Goal: Information Seeking & Learning: Learn about a topic

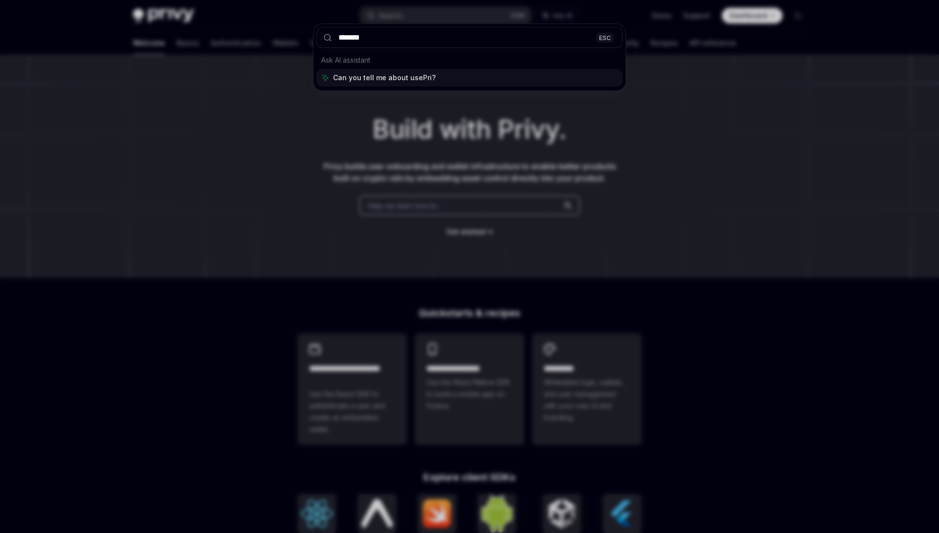
type input "********"
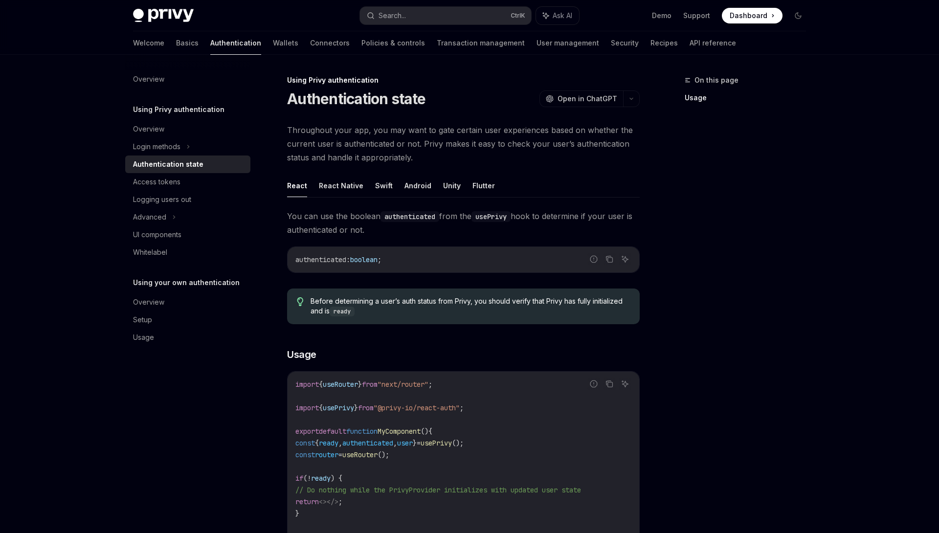
scroll to position [274, 0]
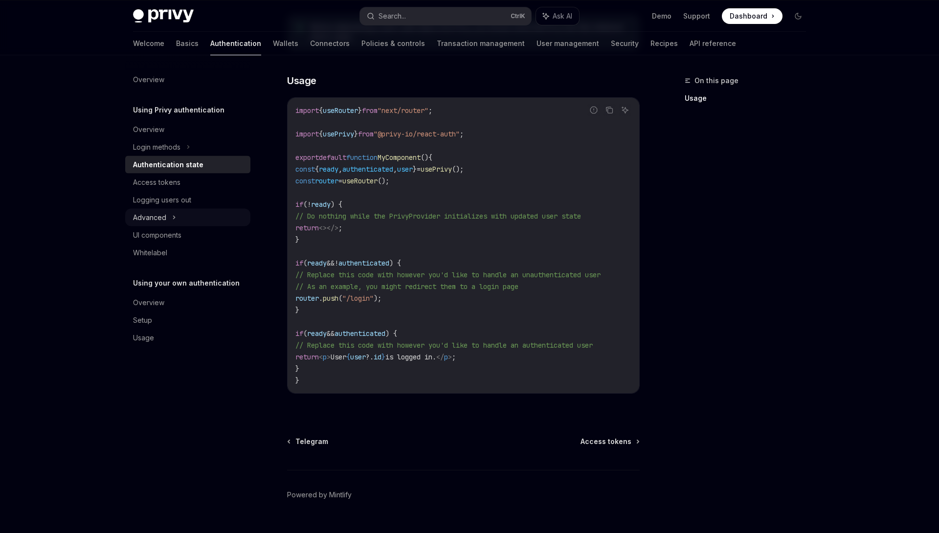
drag, startPoint x: 185, startPoint y: 203, endPoint x: 200, endPoint y: 210, distance: 16.8
click at [186, 203] on div "Logging users out" at bounding box center [162, 200] width 58 height 12
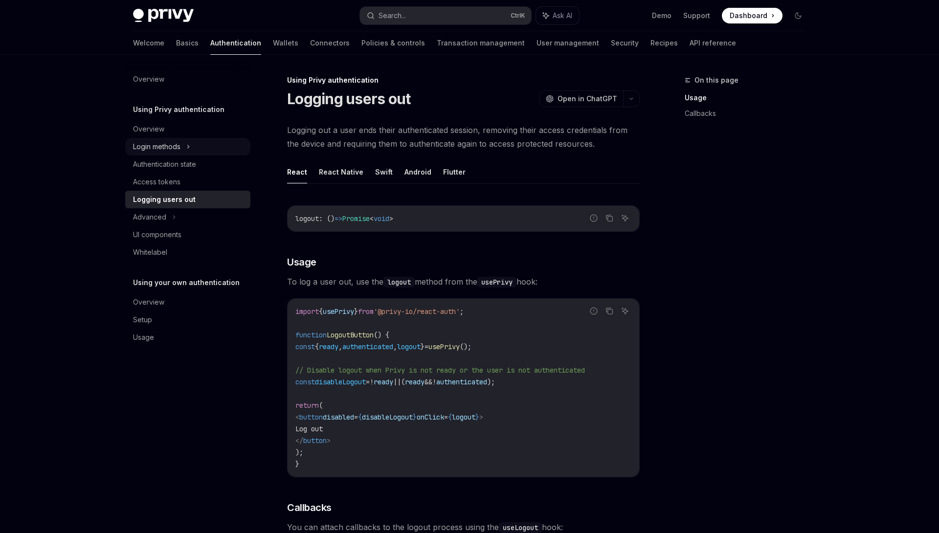
click at [174, 141] on div "Login methods" at bounding box center [156, 147] width 47 height 12
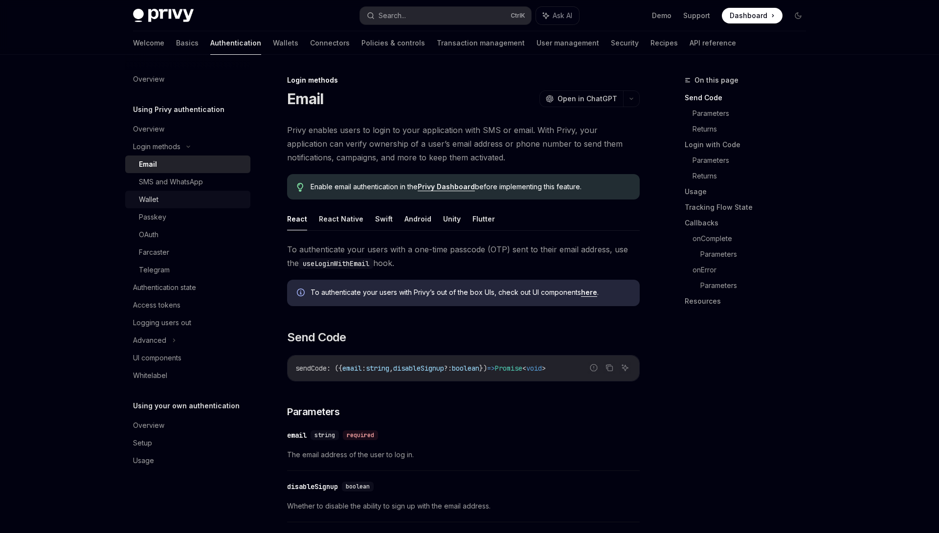
click at [181, 195] on div "Wallet" at bounding box center [192, 200] width 106 height 12
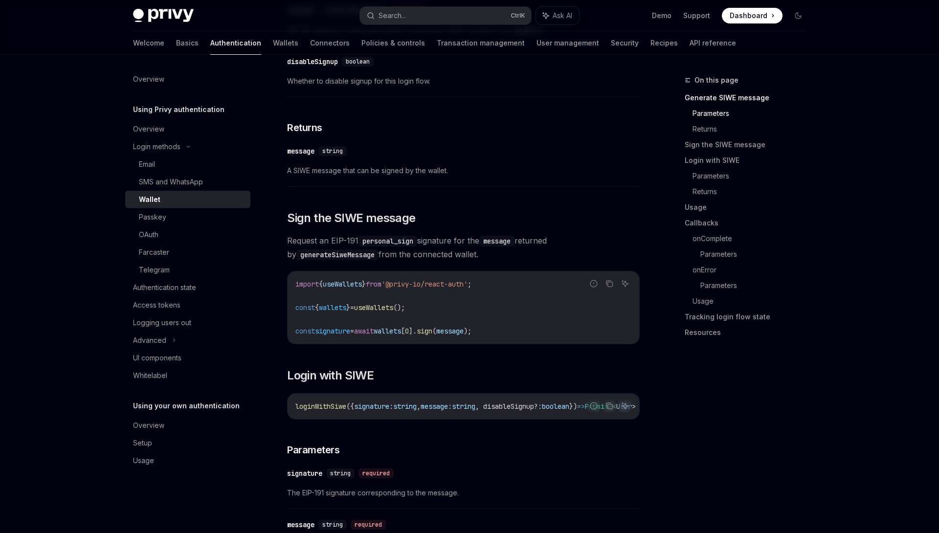
scroll to position [646, 0]
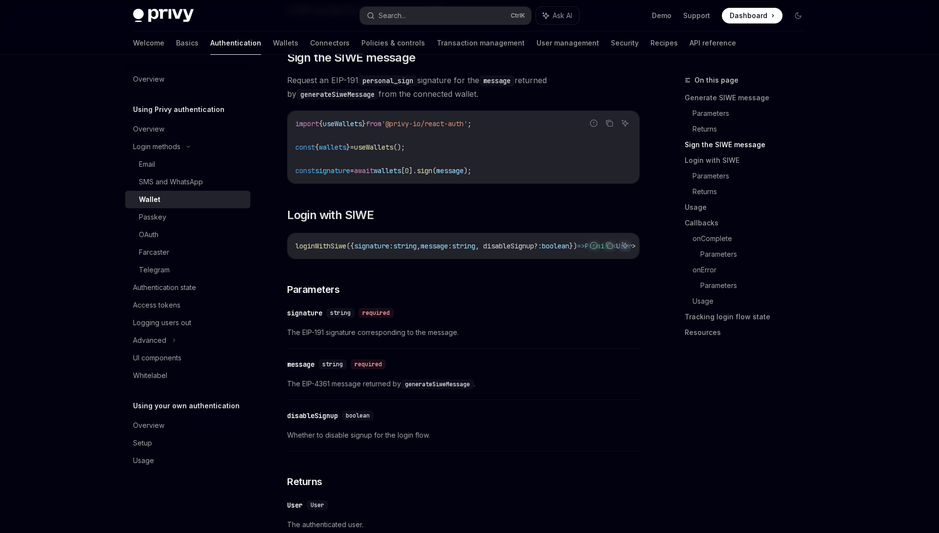
drag, startPoint x: 320, startPoint y: 343, endPoint x: 312, endPoint y: 343, distance: 8.3
click at [452, 248] on span "message:" at bounding box center [436, 246] width 31 height 9
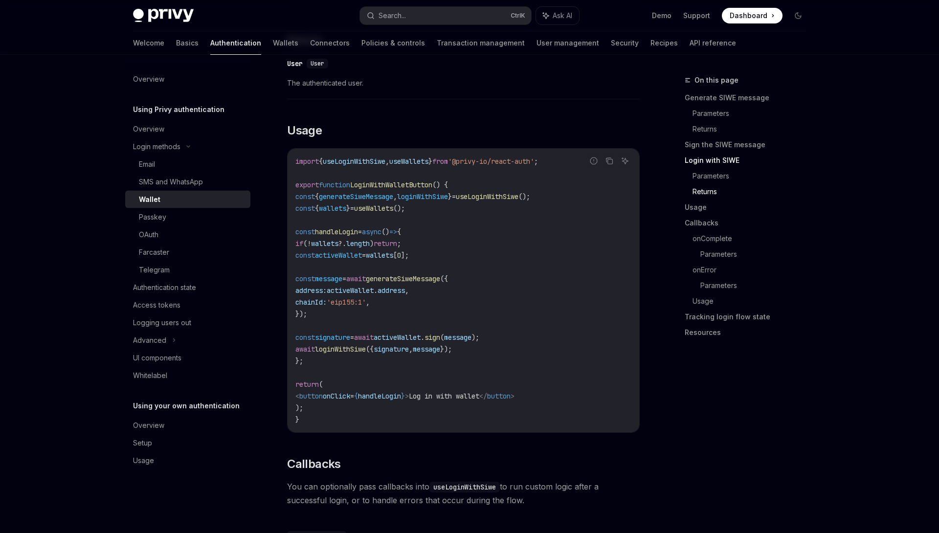
scroll to position [1162, 0]
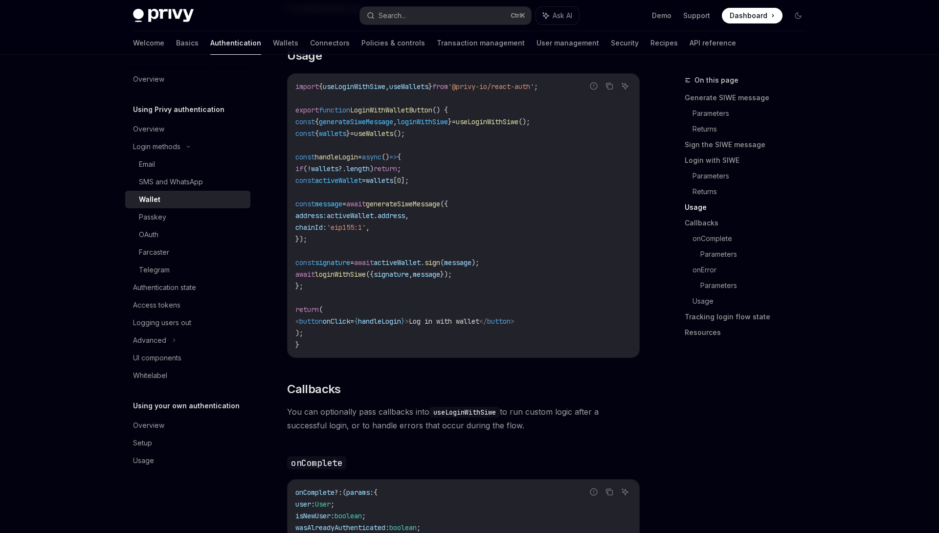
click at [496, 295] on code "import { useLoginWithSiwe , useWallets } from '@privy-io/react-auth' ; export f…" at bounding box center [463, 216] width 336 height 270
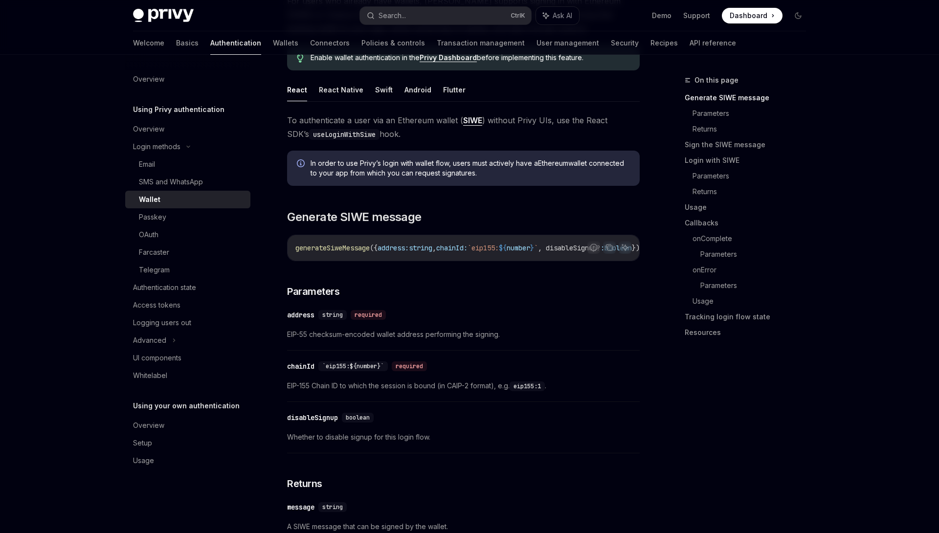
scroll to position [0, 0]
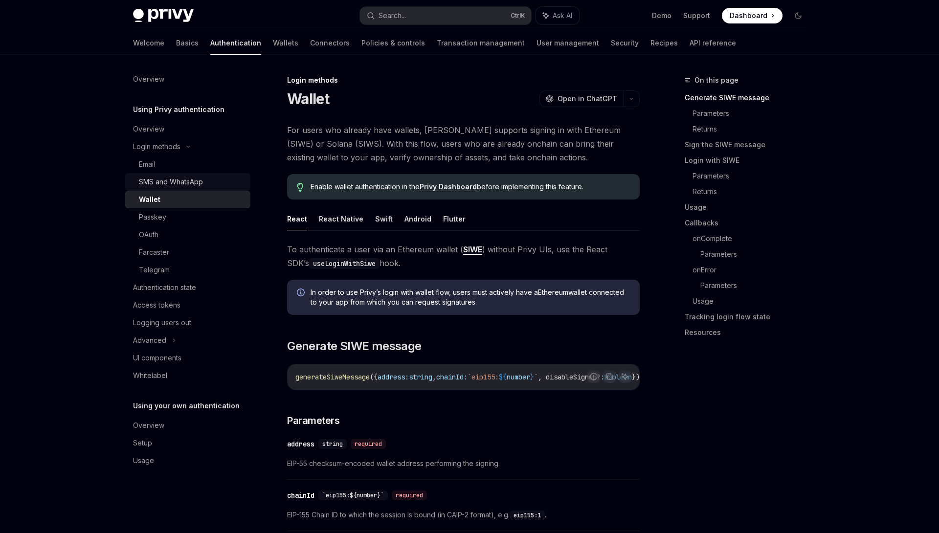
click at [163, 181] on div "SMS and WhatsApp" at bounding box center [171, 182] width 64 height 12
type textarea "*"
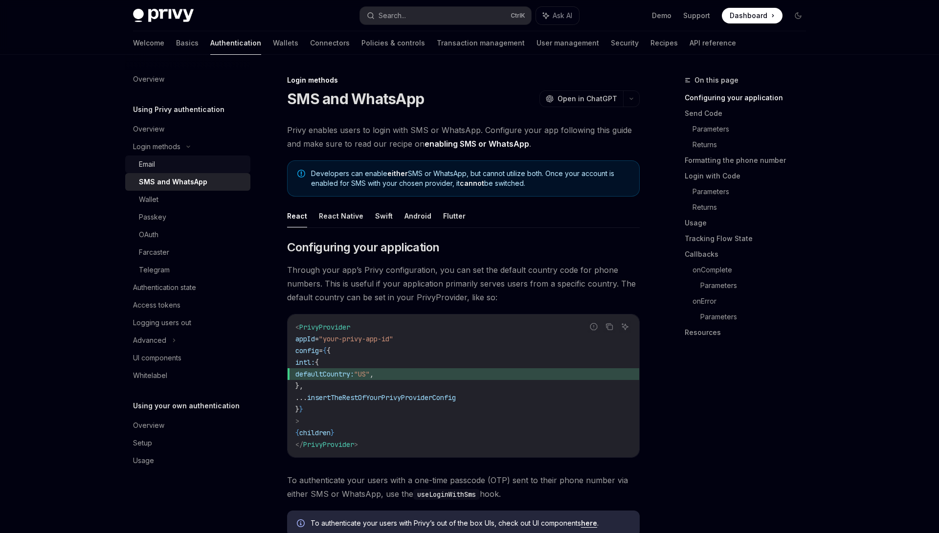
click at [163, 167] on div "Email" at bounding box center [192, 164] width 106 height 12
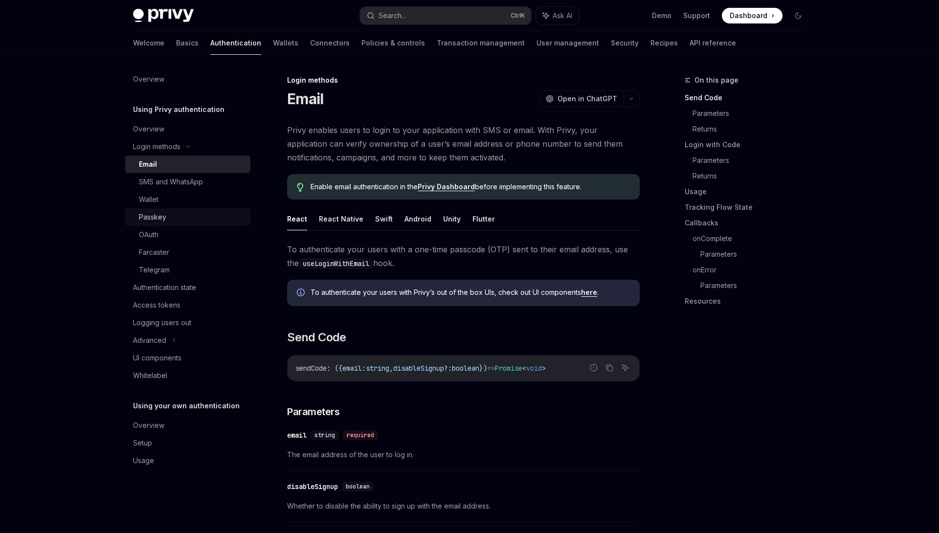
click at [157, 212] on div "Passkey" at bounding box center [152, 217] width 27 height 12
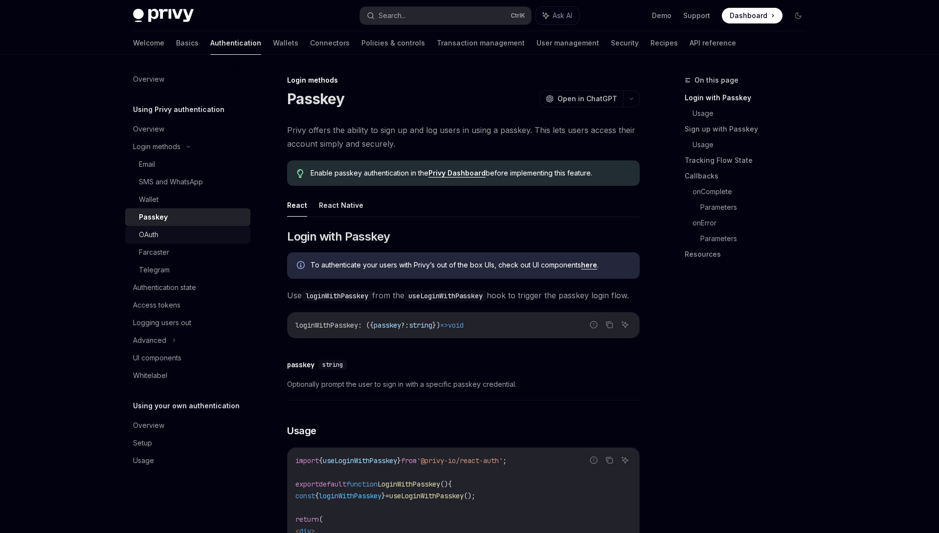
click at [158, 234] on div "OAuth" at bounding box center [149, 235] width 20 height 12
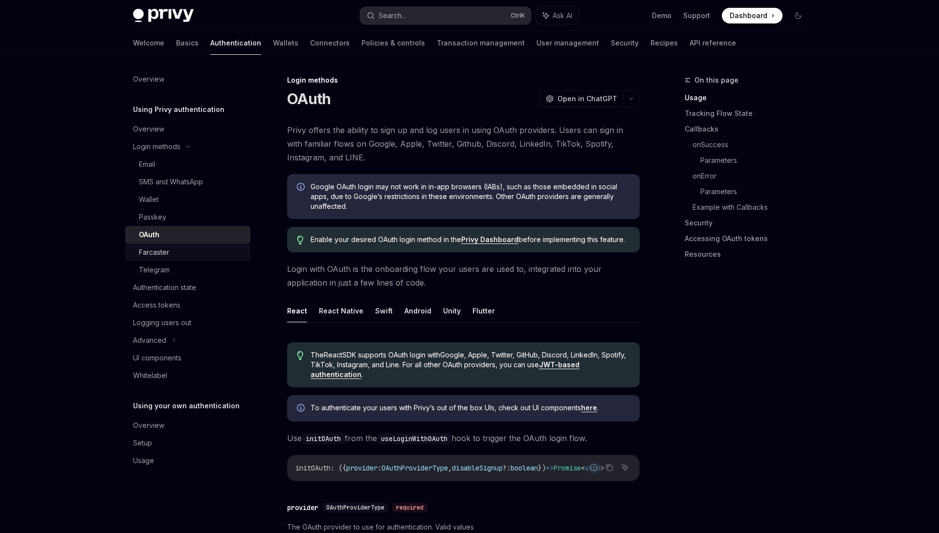
click at [165, 256] on div "Farcaster" at bounding box center [154, 253] width 30 height 12
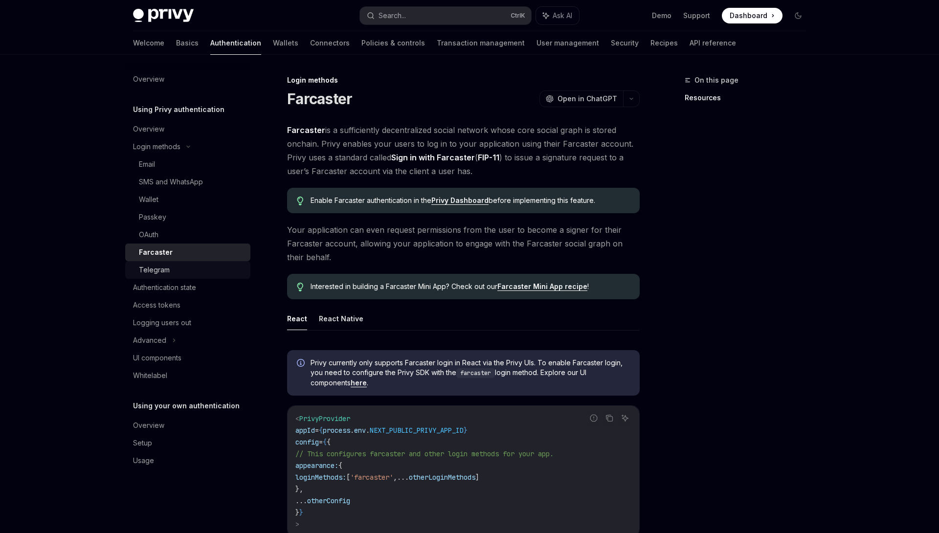
click at [153, 271] on div "Telegram" at bounding box center [154, 270] width 31 height 12
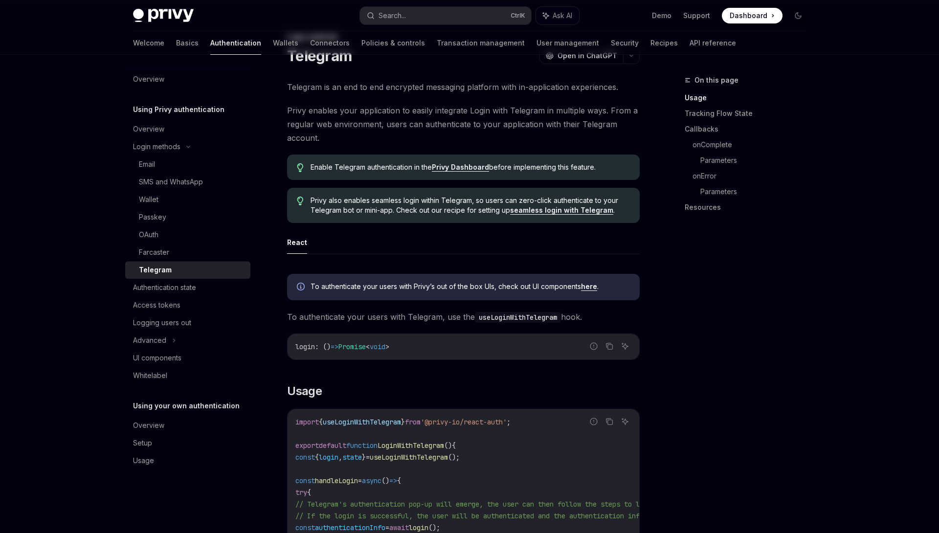
scroll to position [65, 0]
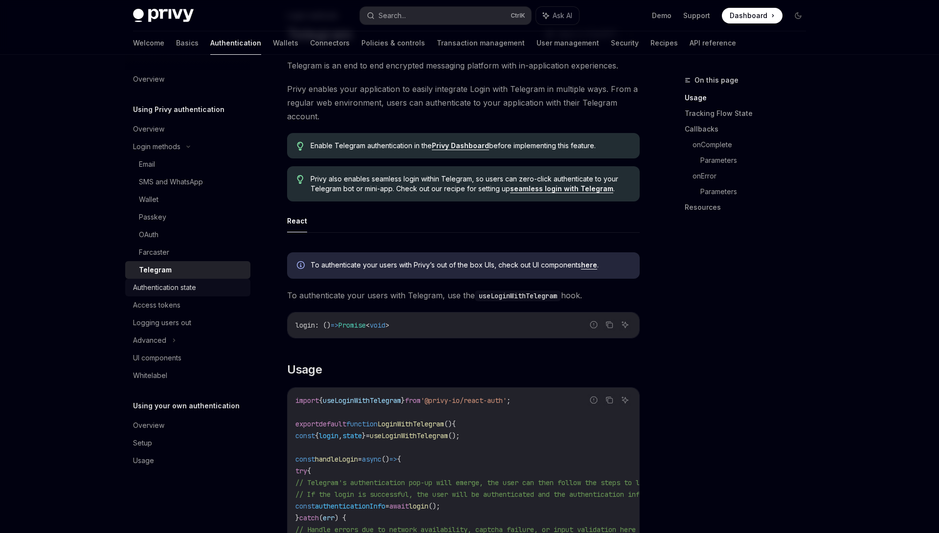
click at [165, 290] on div "Authentication state" at bounding box center [164, 288] width 63 height 12
click at [174, 151] on div "Login methods" at bounding box center [156, 147] width 47 height 12
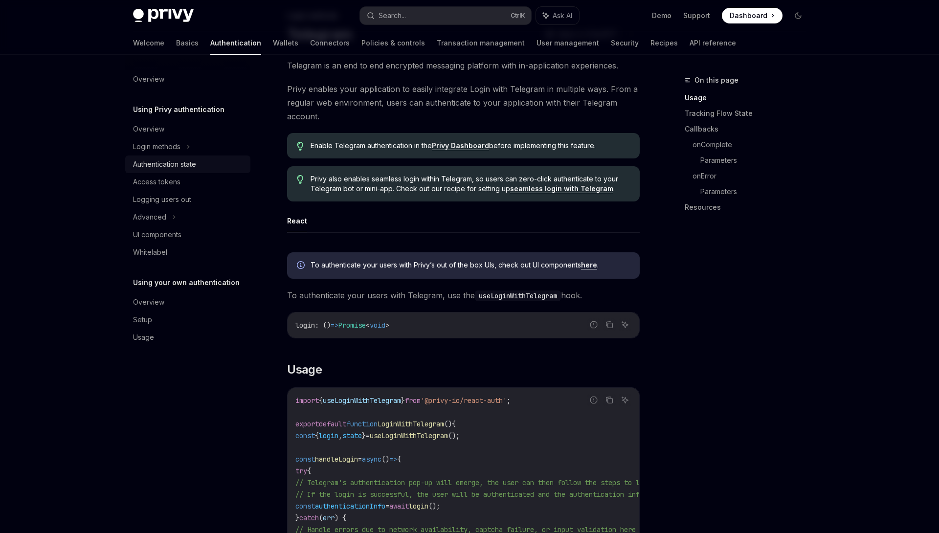
click at [172, 171] on link "Authentication state" at bounding box center [187, 165] width 125 height 18
click at [167, 170] on link "Authentication state" at bounding box center [187, 165] width 125 height 18
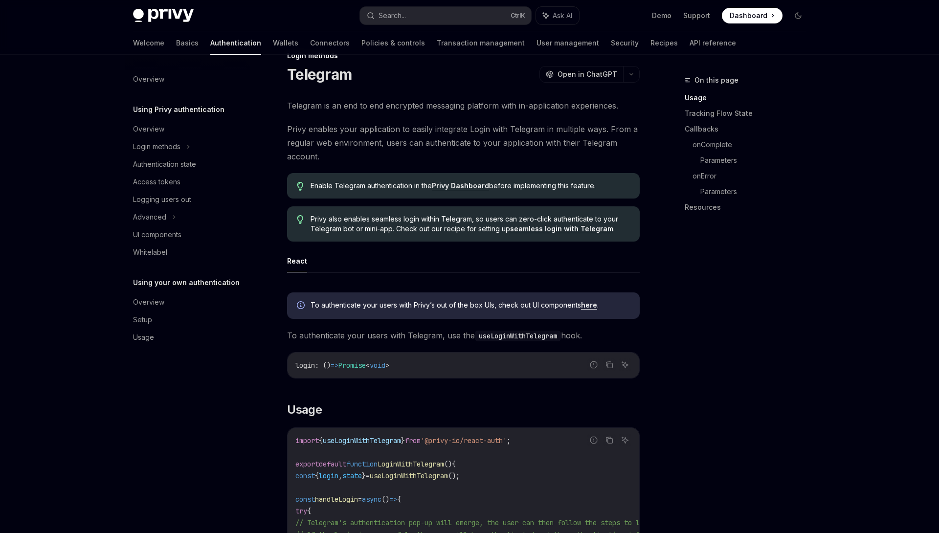
scroll to position [0, 0]
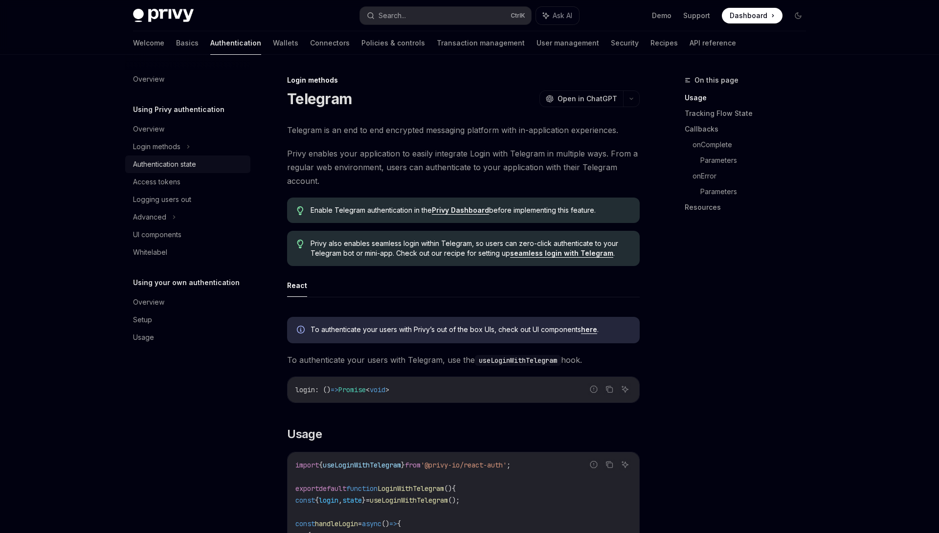
click at [163, 167] on div "Authentication state" at bounding box center [164, 164] width 63 height 12
click at [190, 191] on link "Logging users out" at bounding box center [187, 200] width 125 height 18
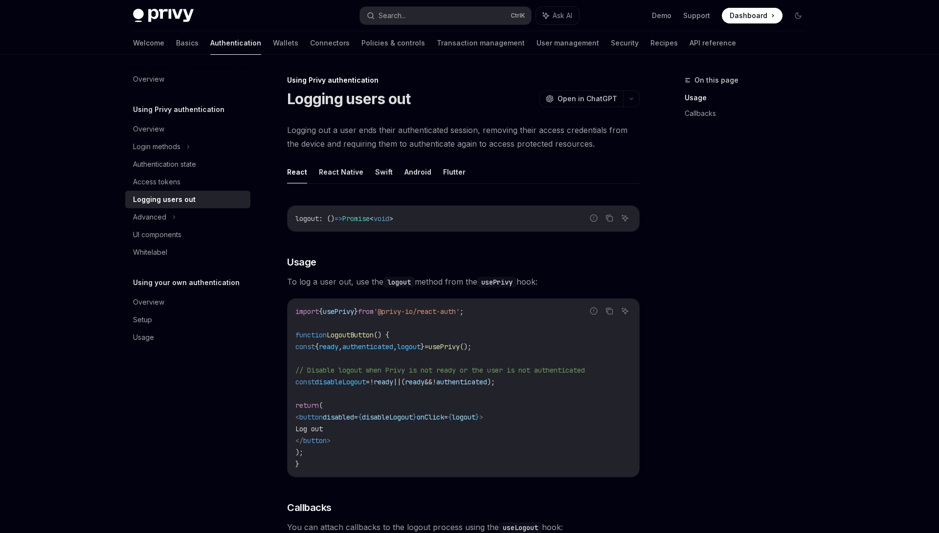
click at [76, 222] on div "Privy Docs home page Search... Ctrl K Ask AI Demo Support Dashboard Dashboard S…" at bounding box center [469, 448] width 939 height 896
click at [140, 216] on div "Advanced" at bounding box center [149, 217] width 33 height 12
click at [161, 248] on div "Guest accounts" at bounding box center [164, 253] width 50 height 12
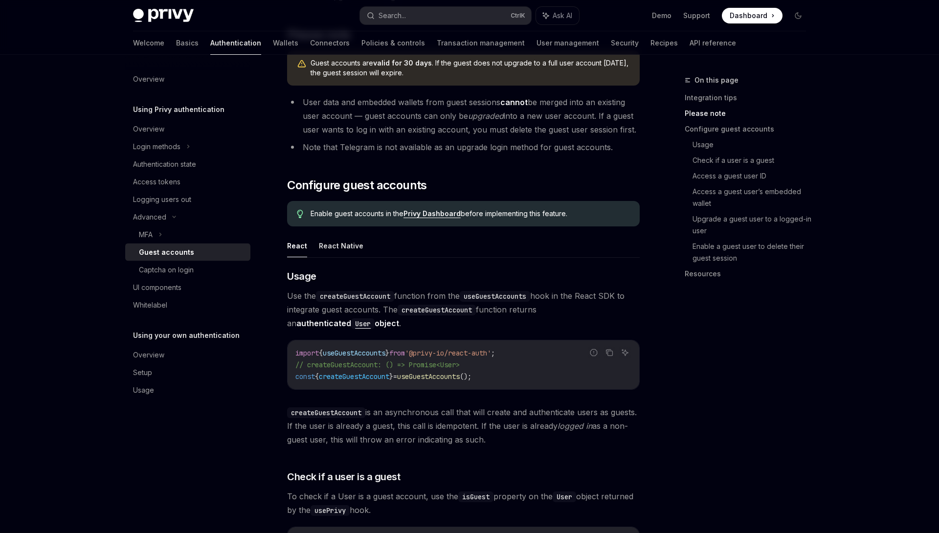
scroll to position [646, 0]
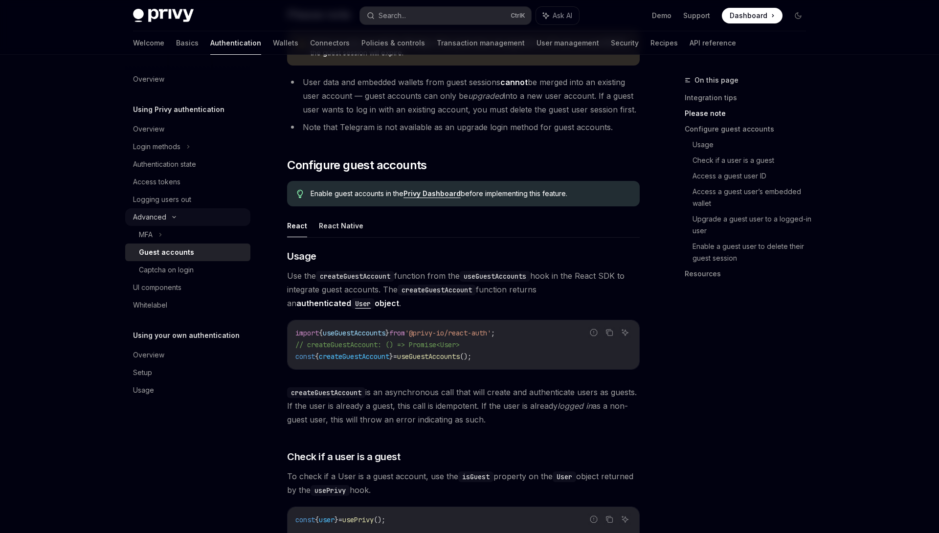
click at [160, 218] on div "Advanced" at bounding box center [149, 217] width 33 height 12
click at [162, 214] on div "Advanced" at bounding box center [149, 217] width 33 height 12
click at [159, 223] on div "Advanced" at bounding box center [149, 217] width 33 height 12
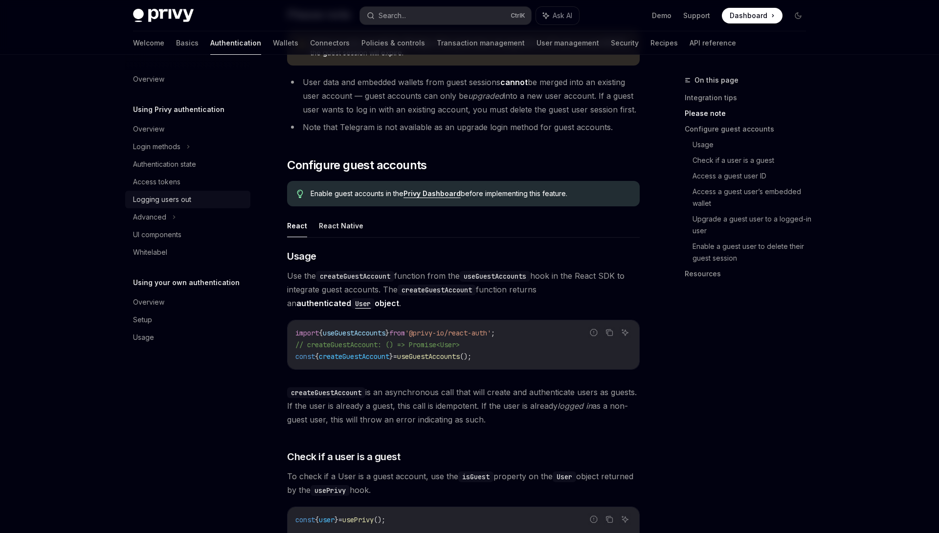
click at [165, 202] on div "Logging users out" at bounding box center [162, 200] width 58 height 12
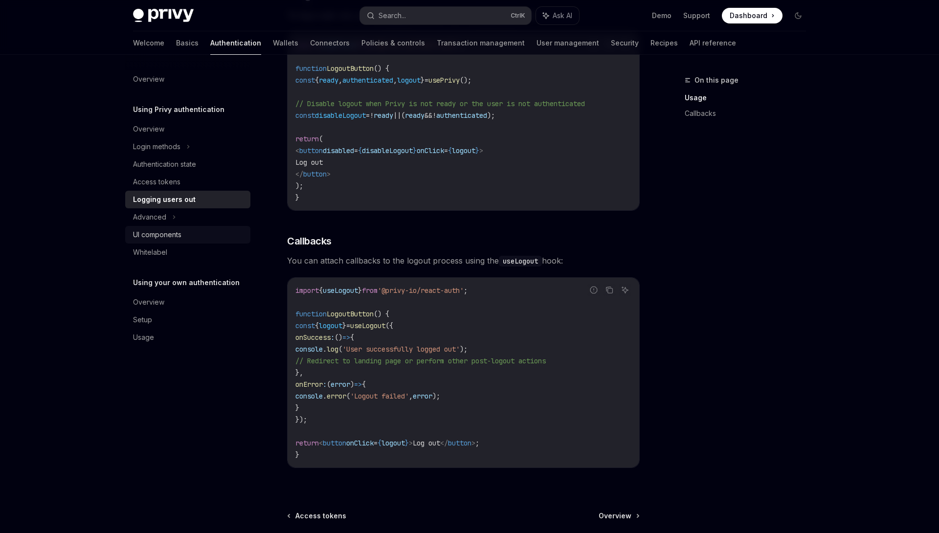
scroll to position [362, 0]
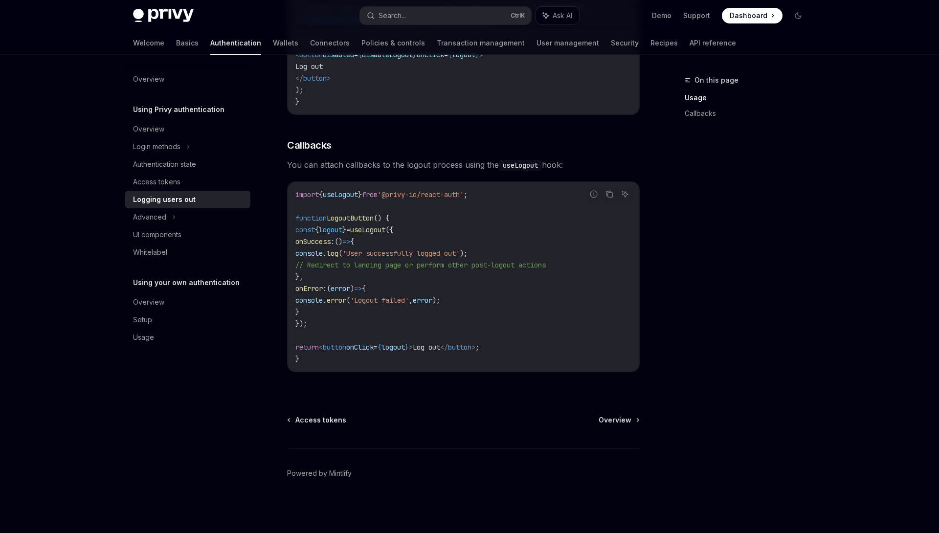
click at [68, 321] on div "Privy Docs home page Search... Ctrl K Ask AI Demo Support Dashboard Dashboard S…" at bounding box center [469, 86] width 939 height 896
click at [161, 182] on div "Access tokens" at bounding box center [156, 182] width 47 height 12
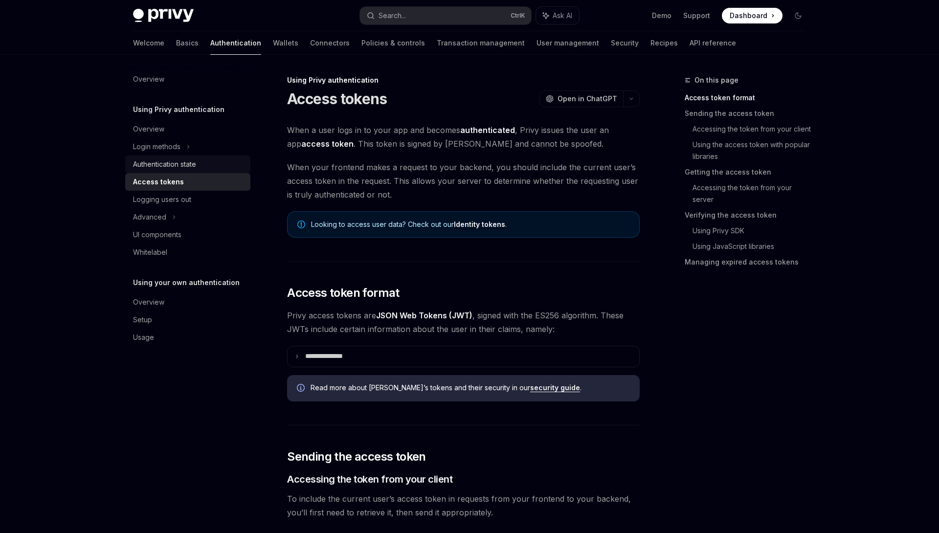
click at [170, 167] on div "Authentication state" at bounding box center [164, 164] width 63 height 12
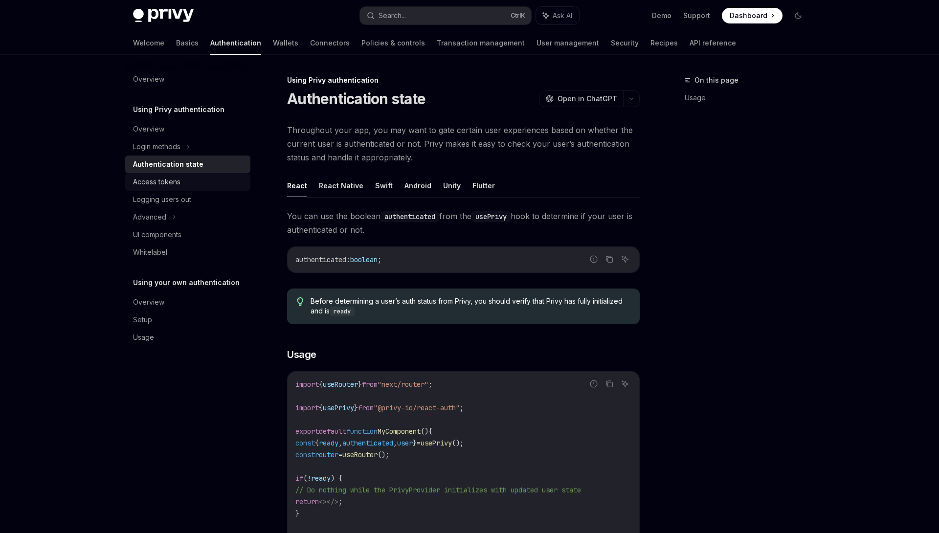
type textarea "*"
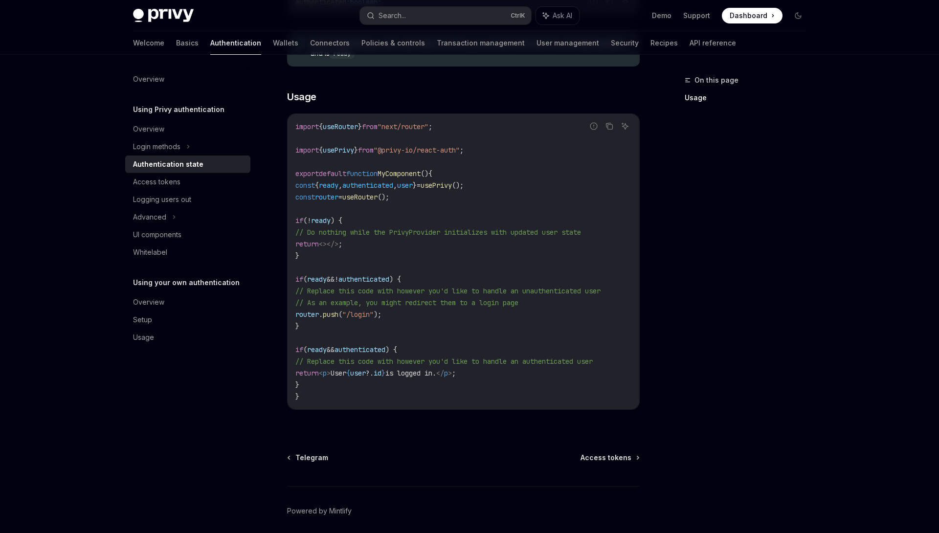
scroll to position [258, 0]
click at [467, 340] on code "import { useRouter } from "next/router" ; import { usePrivy } from "@privy-io/r…" at bounding box center [463, 261] width 336 height 282
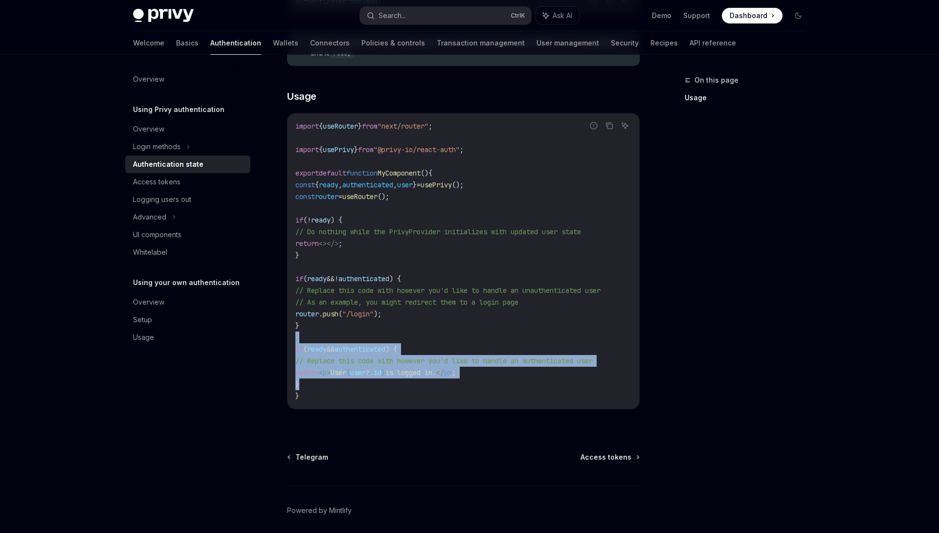
drag, startPoint x: 467, startPoint y: 340, endPoint x: 473, endPoint y: 380, distance: 39.5
click at [473, 380] on code "import { useRouter } from "next/router" ; import { usePrivy } from "@privy-io/r…" at bounding box center [463, 261] width 336 height 282
click at [473, 379] on code "import { useRouter } from "next/router" ; import { usePrivy } from "@privy-io/r…" at bounding box center [463, 261] width 336 height 282
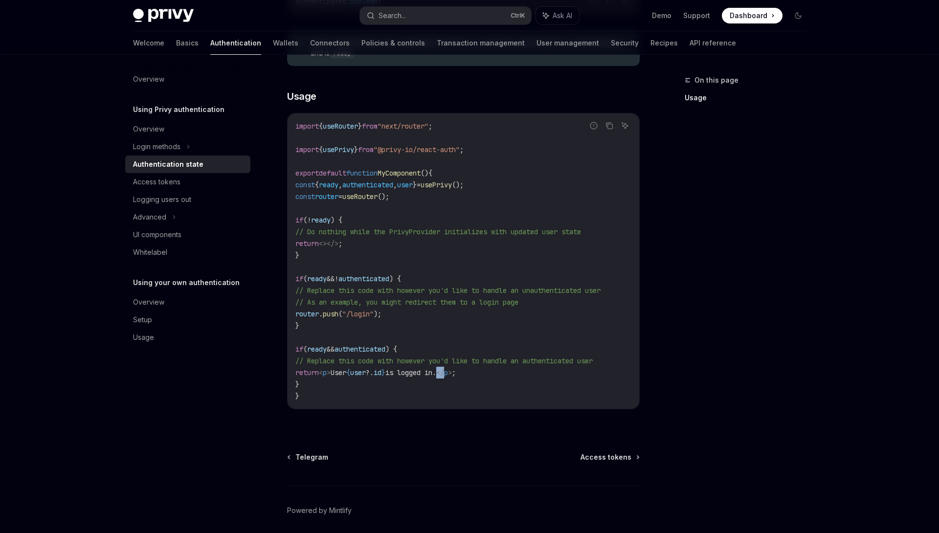
click at [473, 379] on code "import { useRouter } from "next/router" ; import { usePrivy } from "@privy-io/r…" at bounding box center [463, 261] width 336 height 282
click at [470, 383] on code "import { useRouter } from "next/router" ; import { usePrivy } from "@privy-io/r…" at bounding box center [463, 261] width 336 height 282
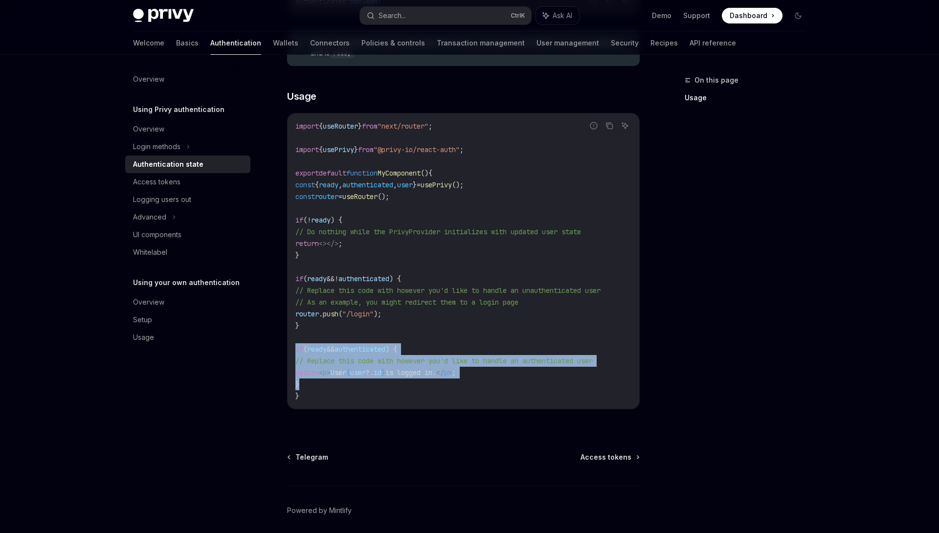
drag, startPoint x: 470, startPoint y: 383, endPoint x: 468, endPoint y: 355, distance: 28.4
click at [468, 355] on code "import { useRouter } from "next/router" ; import { usePrivy } from "@privy-io/r…" at bounding box center [463, 261] width 336 height 282
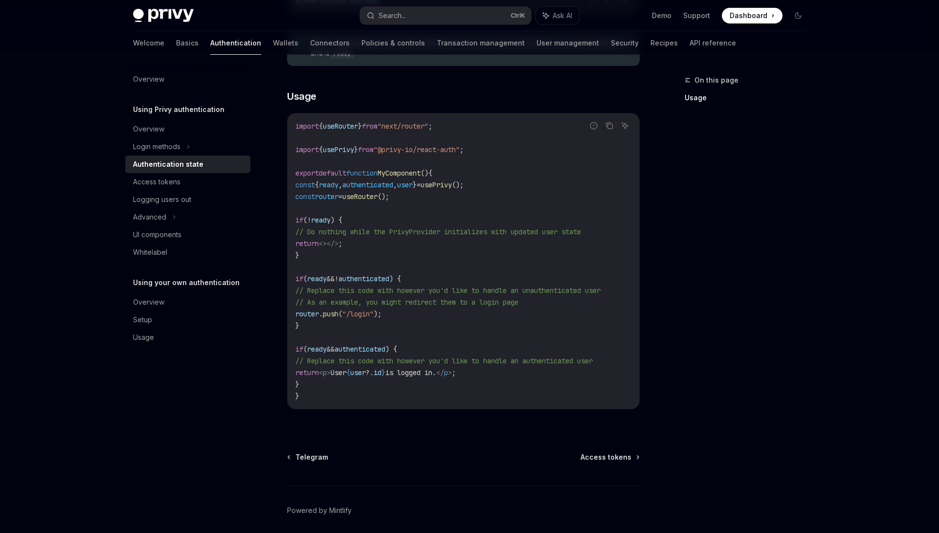
click at [472, 342] on code "import { useRouter } from "next/router" ; import { usePrivy } from "@privy-io/r…" at bounding box center [463, 261] width 336 height 282
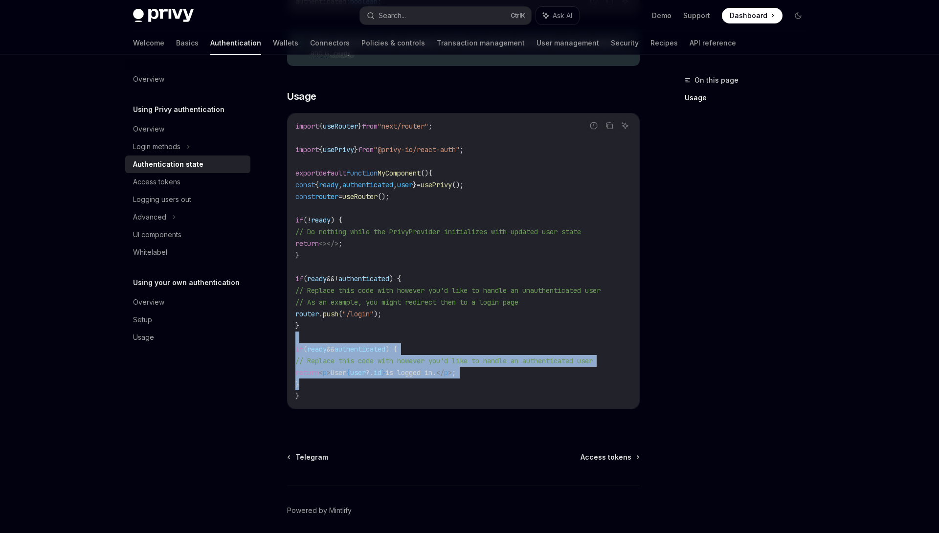
drag, startPoint x: 472, startPoint y: 342, endPoint x: 477, endPoint y: 382, distance: 40.5
click at [477, 382] on code "import { useRouter } from "next/router" ; import { usePrivy } from "@privy-io/r…" at bounding box center [463, 261] width 336 height 282
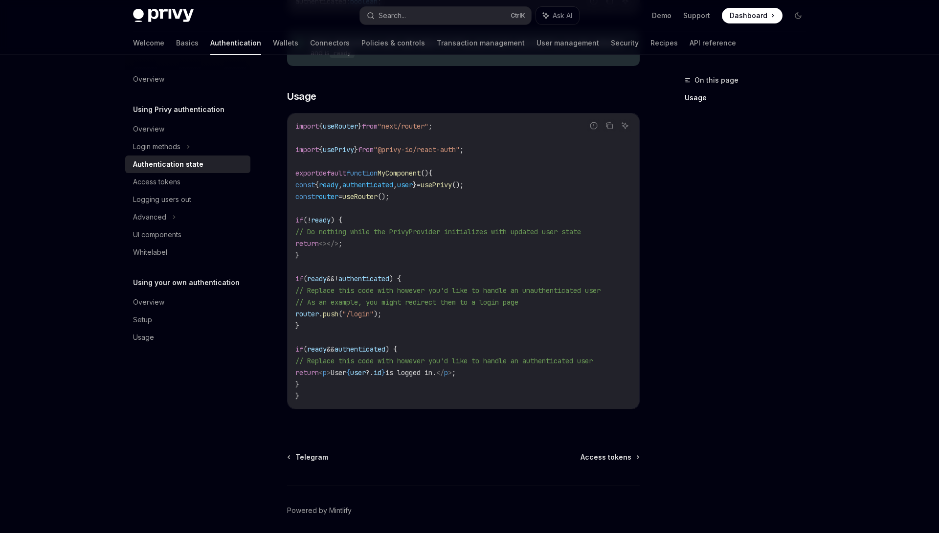
click at [477, 382] on code "import { useRouter } from "next/router" ; import { usePrivy } from "@privy-io/r…" at bounding box center [463, 261] width 336 height 282
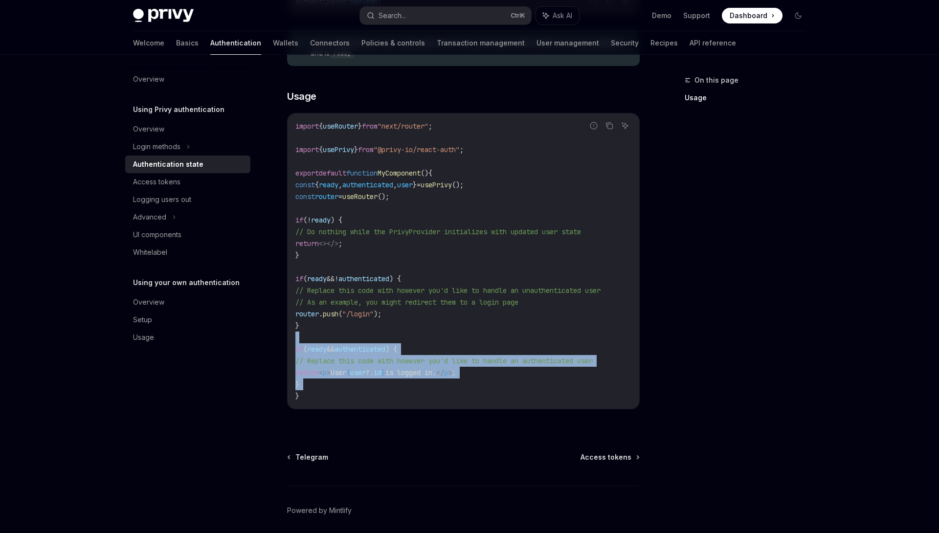
drag, startPoint x: 477, startPoint y: 382, endPoint x: 474, endPoint y: 340, distance: 42.2
click at [474, 340] on code "import { useRouter } from "next/router" ; import { usePrivy } from "@privy-io/r…" at bounding box center [463, 261] width 336 height 282
click at [476, 340] on code "import { useRouter } from "next/router" ; import { usePrivy } from "@privy-io/r…" at bounding box center [463, 261] width 336 height 282
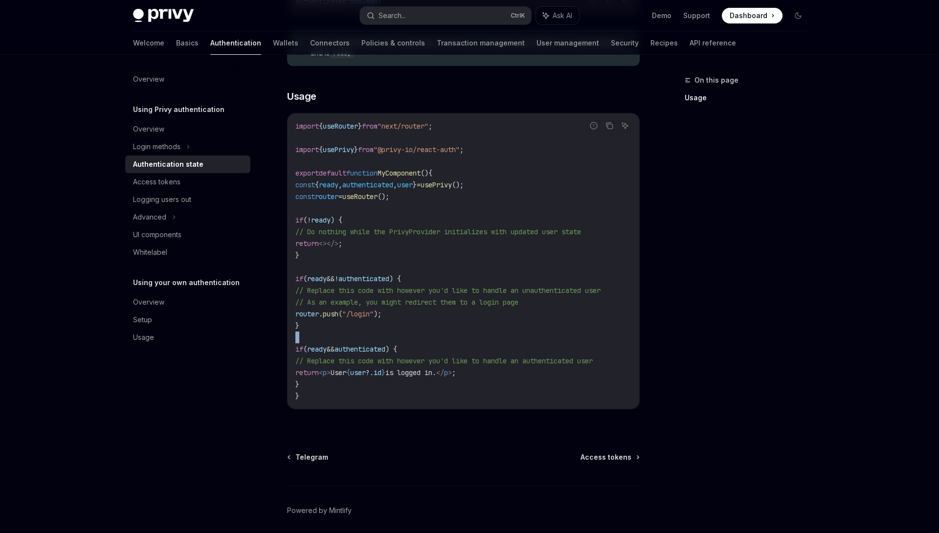
click at [476, 340] on code "import { useRouter } from "next/router" ; import { usePrivy } from "@privy-io/r…" at bounding box center [463, 261] width 336 height 282
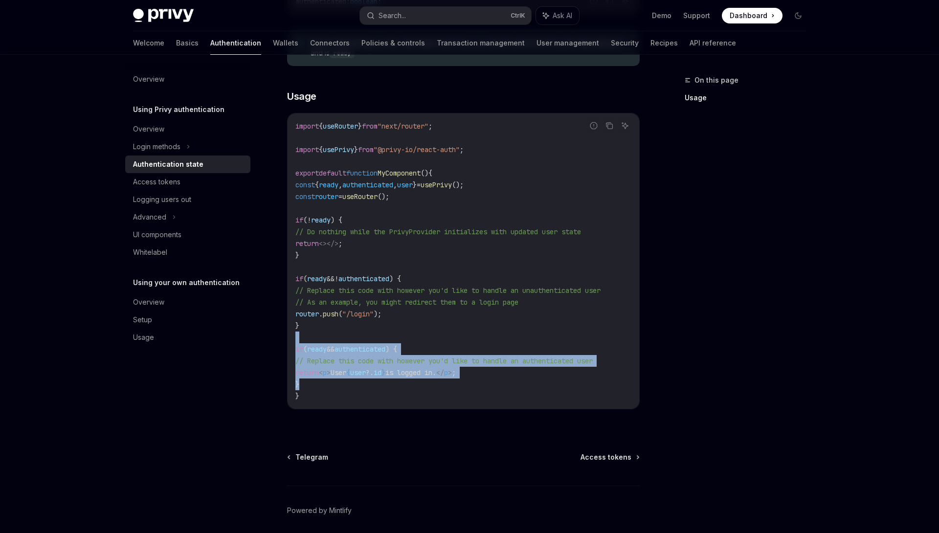
drag, startPoint x: 476, startPoint y: 340, endPoint x: 475, endPoint y: 387, distance: 47.0
click at [475, 387] on code "import { useRouter } from "next/router" ; import { usePrivy } from "@privy-io/r…" at bounding box center [463, 261] width 336 height 282
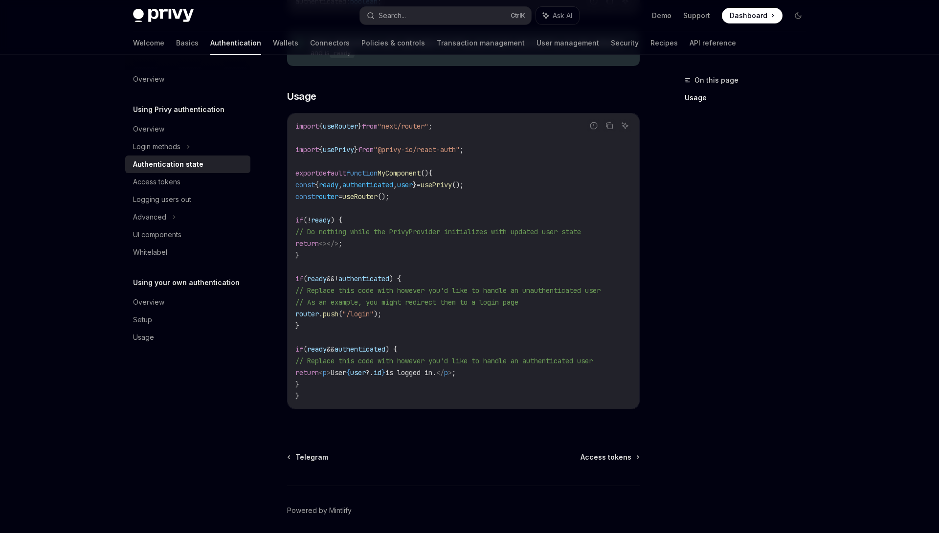
click at [475, 387] on code "import { useRouter } from "next/router" ; import { usePrivy } from "@privy-io/r…" at bounding box center [463, 261] width 336 height 282
click at [421, 12] on button "Search... Ctrl K" at bounding box center [445, 16] width 171 height 18
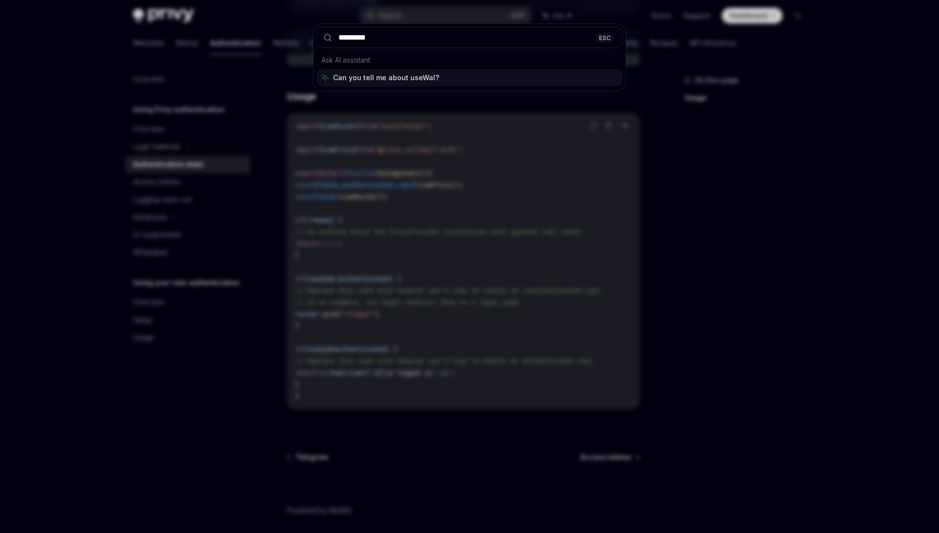
type input "**********"
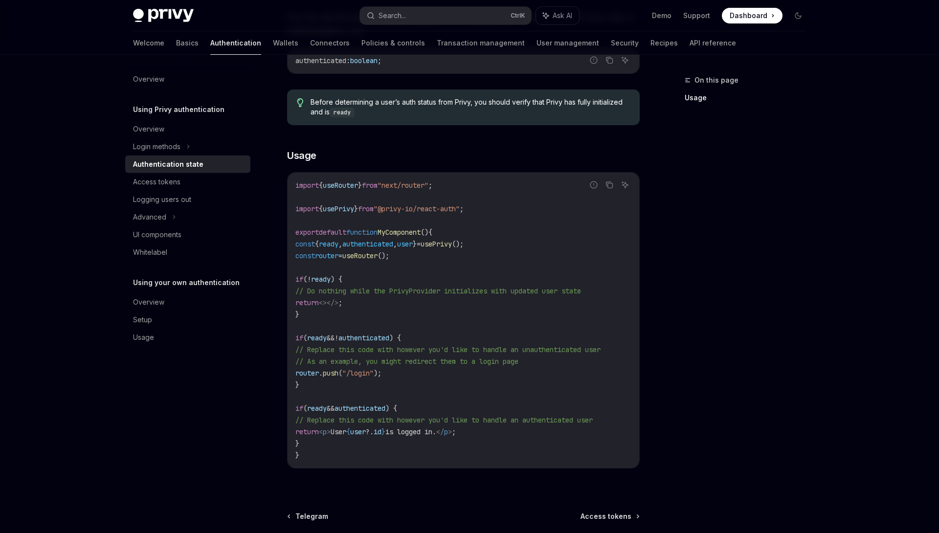
scroll to position [785, 0]
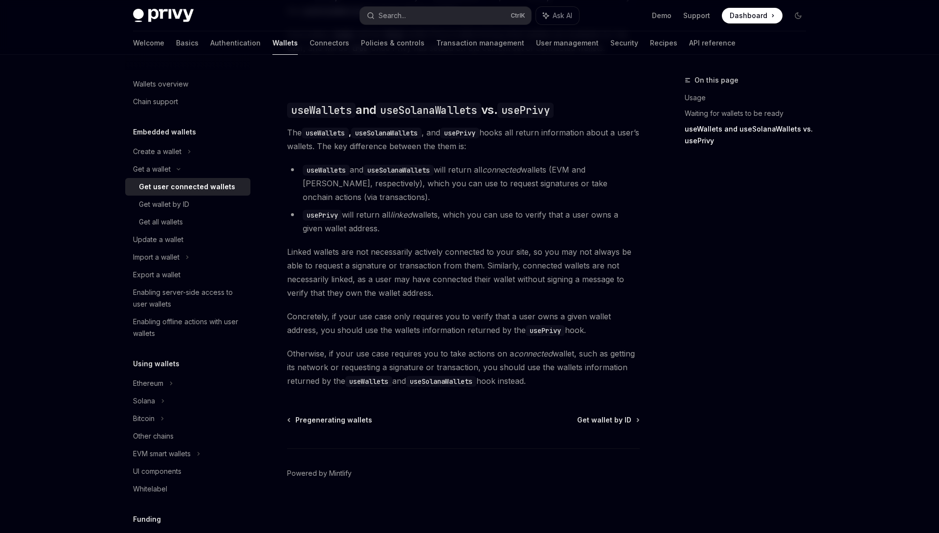
click at [671, 252] on div "On this page Usage Waiting for wallets to be ready useWallets and useSolanaWall…" at bounding box center [739, 303] width 149 height 459
click at [405, 212] on em "linked" at bounding box center [401, 215] width 22 height 10
click at [412, 218] on em "linked" at bounding box center [401, 215] width 22 height 10
click at [405, 217] on em "linked" at bounding box center [401, 215] width 22 height 10
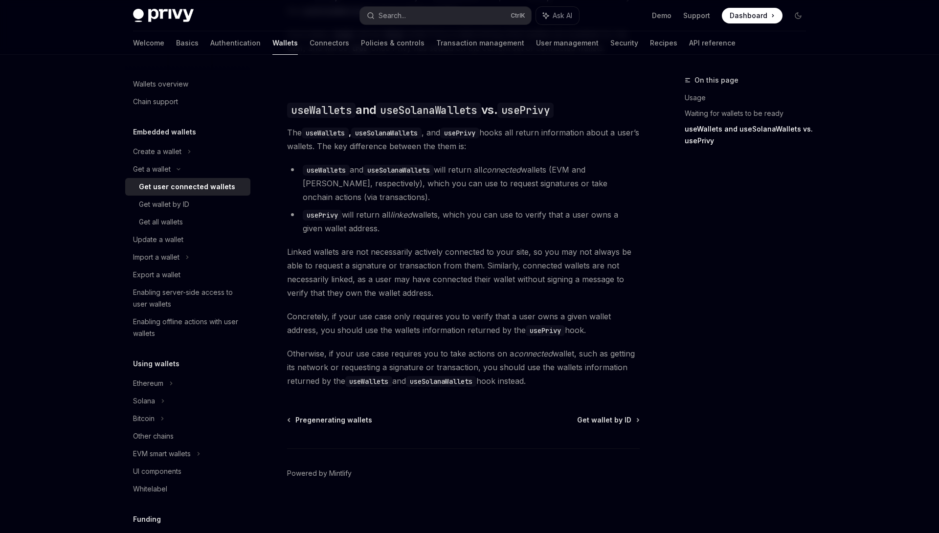
click at [405, 217] on em "linked" at bounding box center [401, 215] width 22 height 10
click at [416, 251] on span "Linked wallets are not necessarily actively connected to your site, so you may …" at bounding box center [463, 272] width 353 height 55
click at [403, 218] on em "linked" at bounding box center [401, 215] width 22 height 10
click at [426, 231] on li "usePrivy will return all linked wallets, which you can use to verify that a use…" at bounding box center [463, 221] width 353 height 27
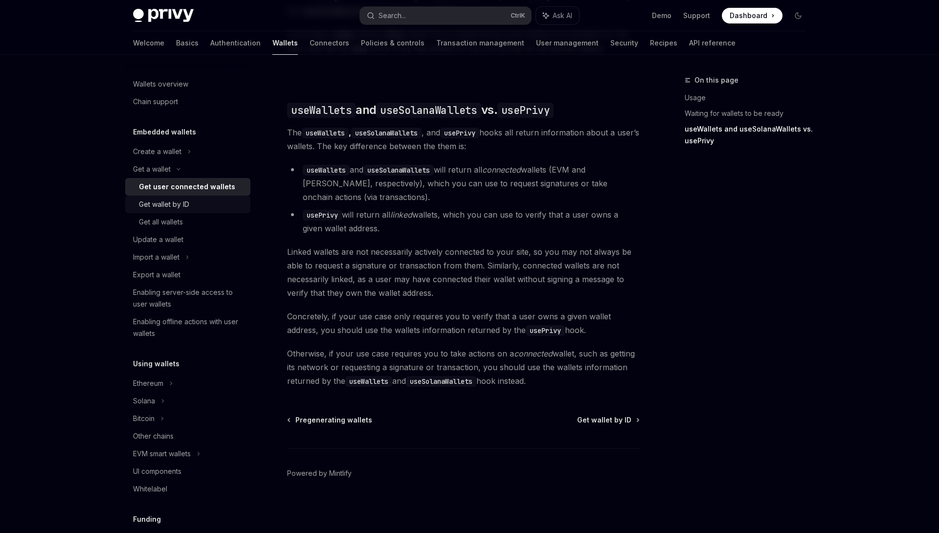
click at [177, 200] on div "Get wallet by ID" at bounding box center [164, 205] width 50 height 12
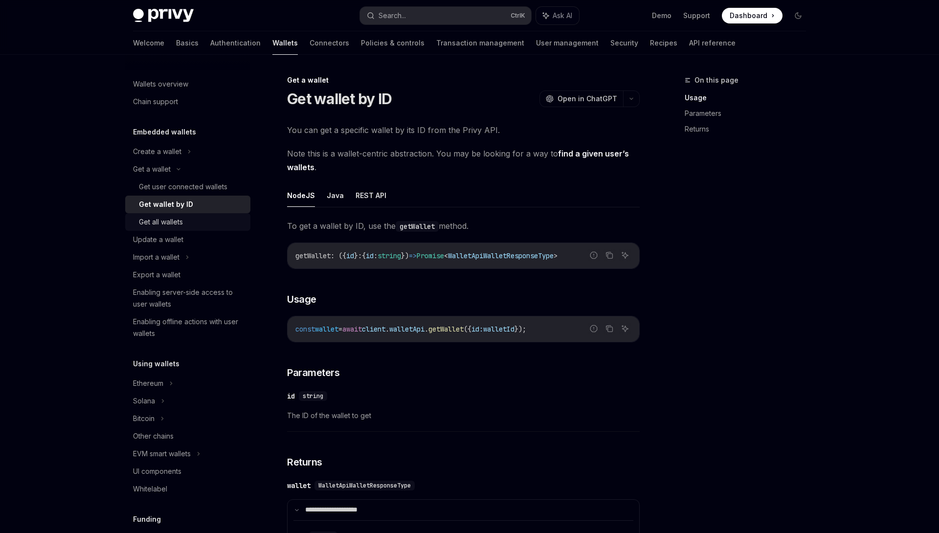
click at [184, 221] on div "Get all wallets" at bounding box center [192, 222] width 106 height 12
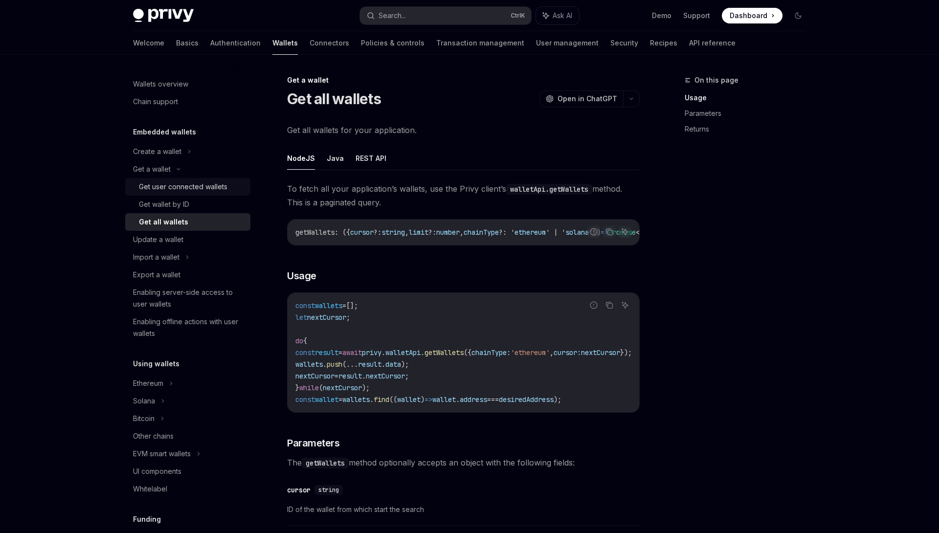
click at [198, 188] on div "Get user connected wallets" at bounding box center [183, 187] width 89 height 12
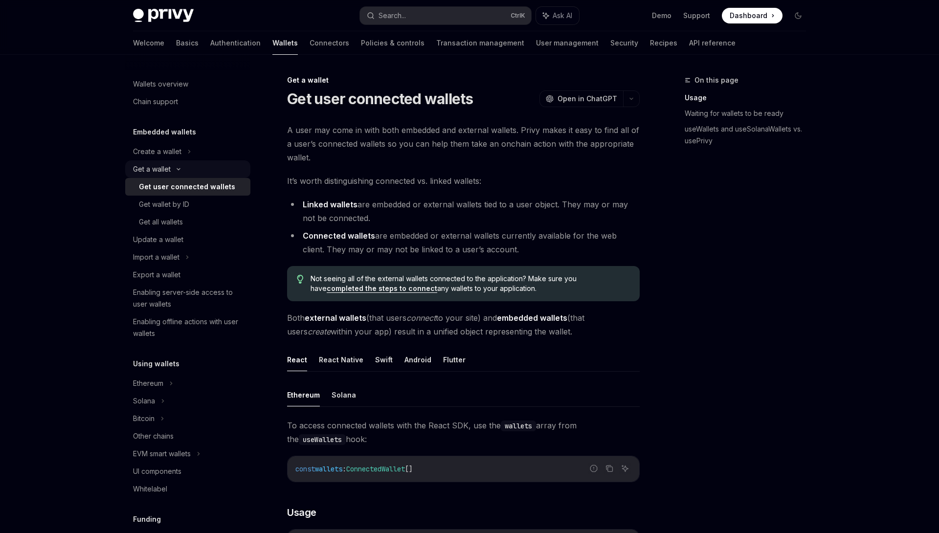
type textarea "*"
click at [427, 26] on div "Privy Docs home page Search... Ctrl K Ask AI Demo Support Dashboard Dashboard S…" at bounding box center [469, 15] width 673 height 31
click at [427, 18] on button "Search... Ctrl K" at bounding box center [445, 16] width 171 height 18
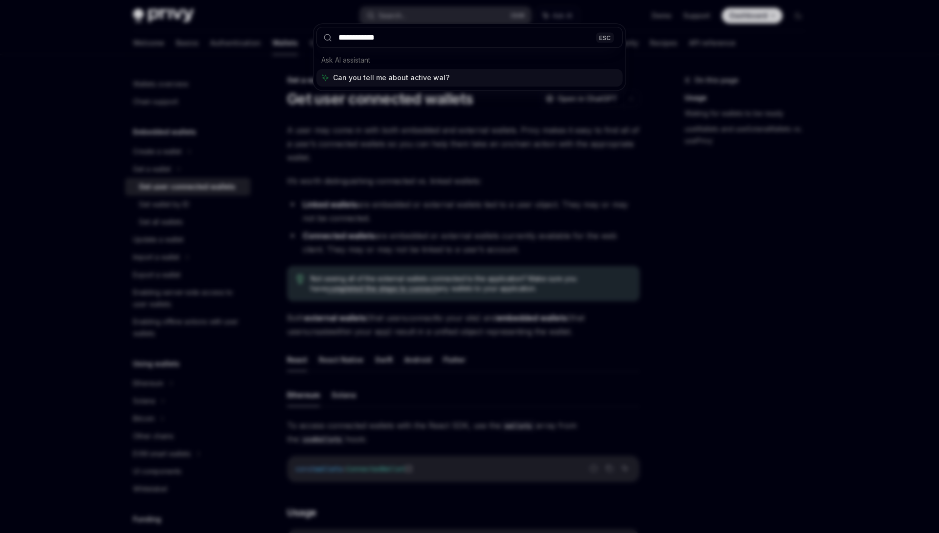
type input "**********"
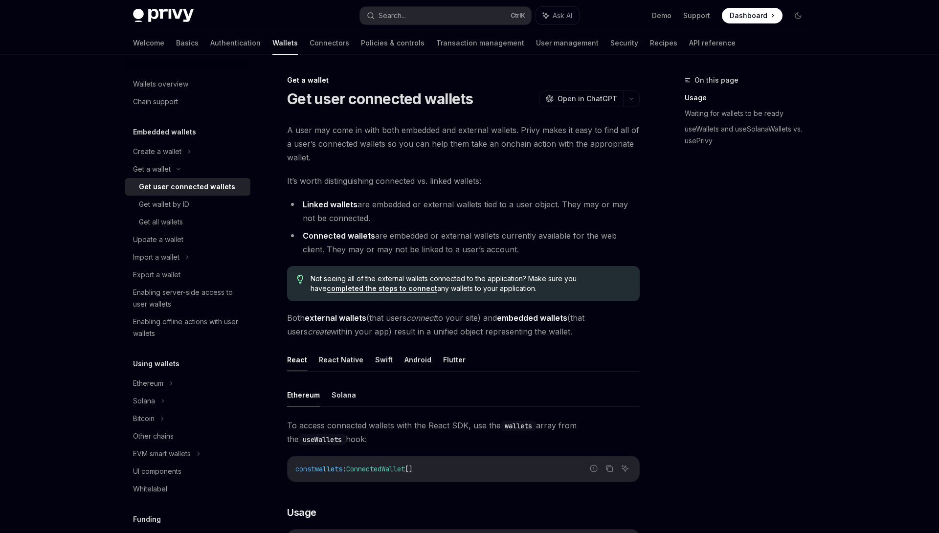
type textarea "*"
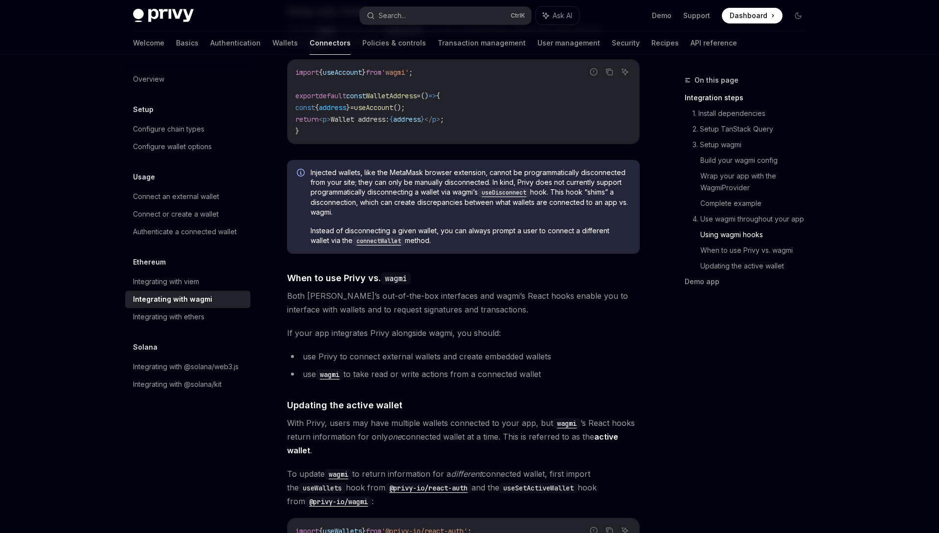
scroll to position [2267, 0]
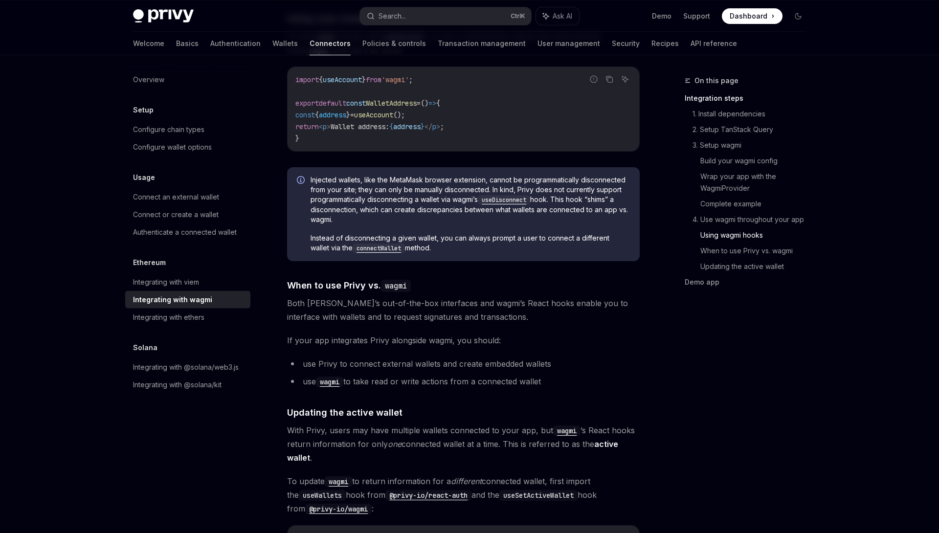
click at [628, 364] on ul "use Privy to connect external wallets and create embedded wallets use wagmi to …" at bounding box center [463, 372] width 353 height 31
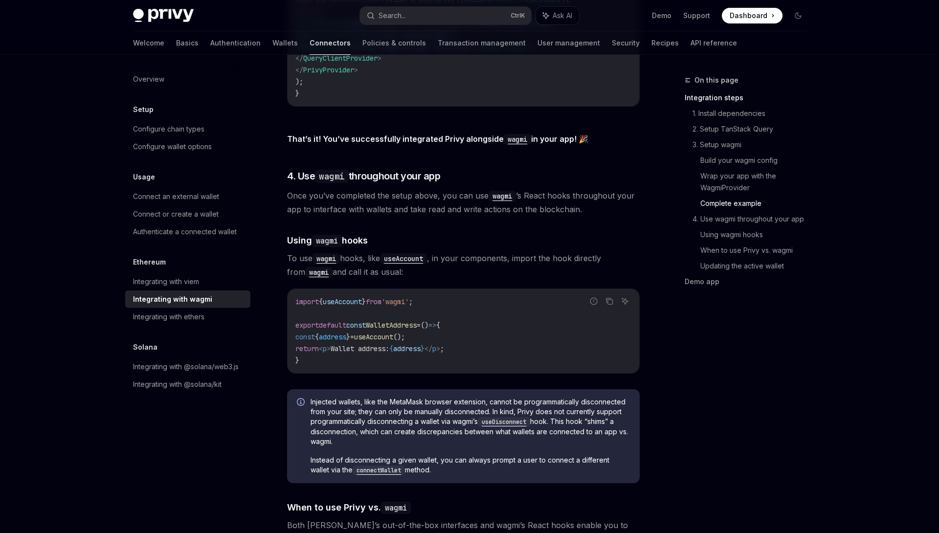
scroll to position [2073, 0]
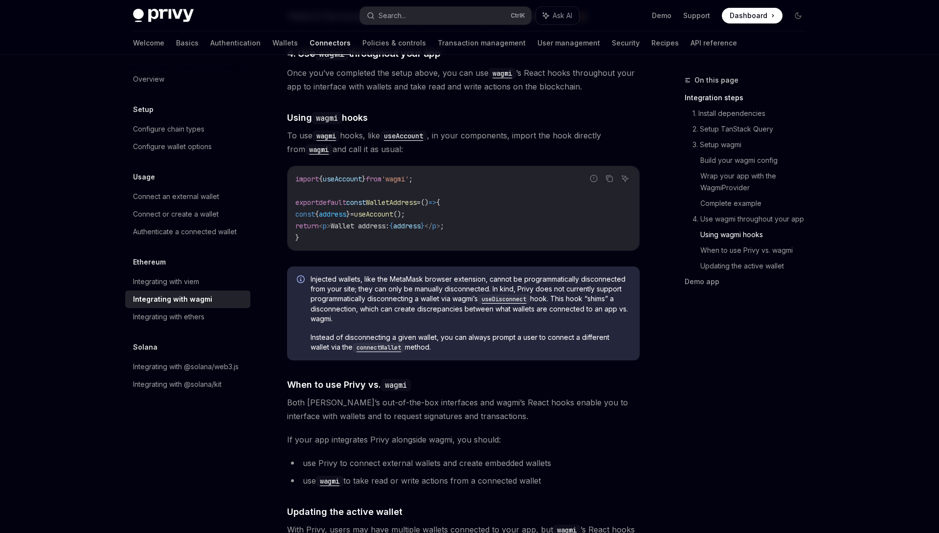
scroll to position [2202, 0]
